Goal: Information Seeking & Learning: Learn about a topic

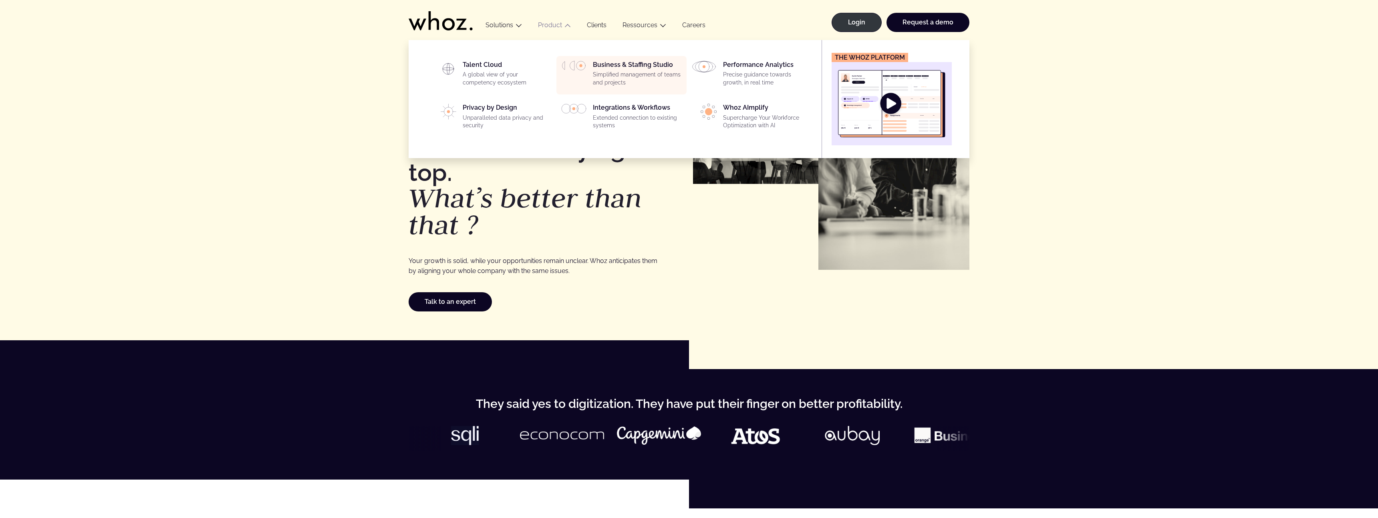
click at [648, 75] on p "Simplified management of teams and projects" at bounding box center [637, 79] width 89 height 16
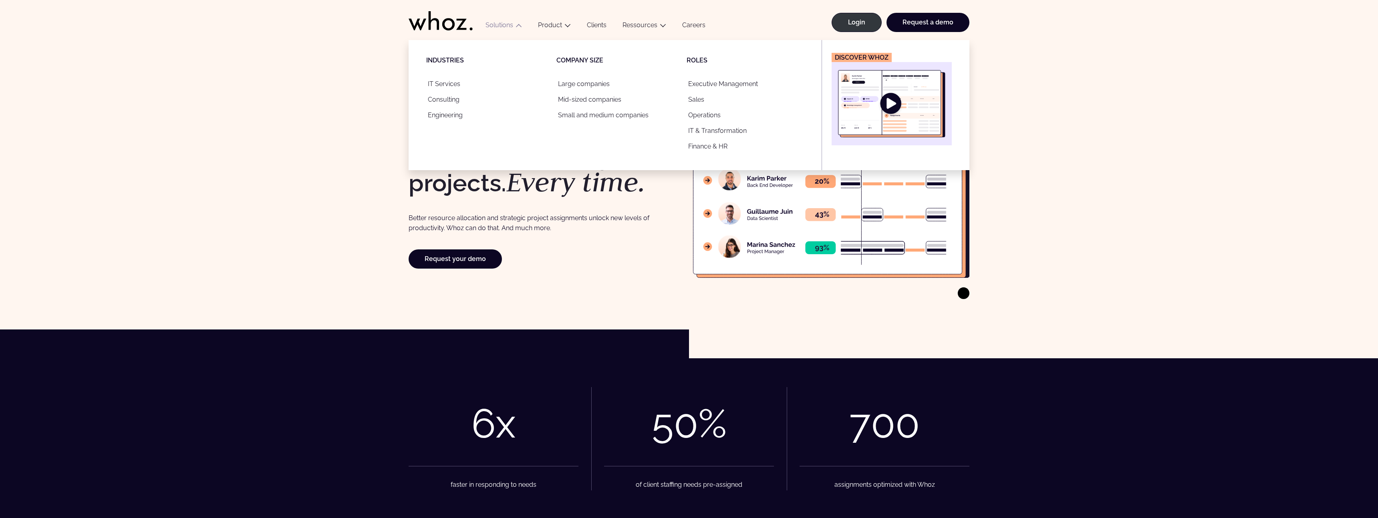
click at [890, 103] on img "Main" at bounding box center [891, 103] width 107 height 67
